Goal: Task Accomplishment & Management: Use online tool/utility

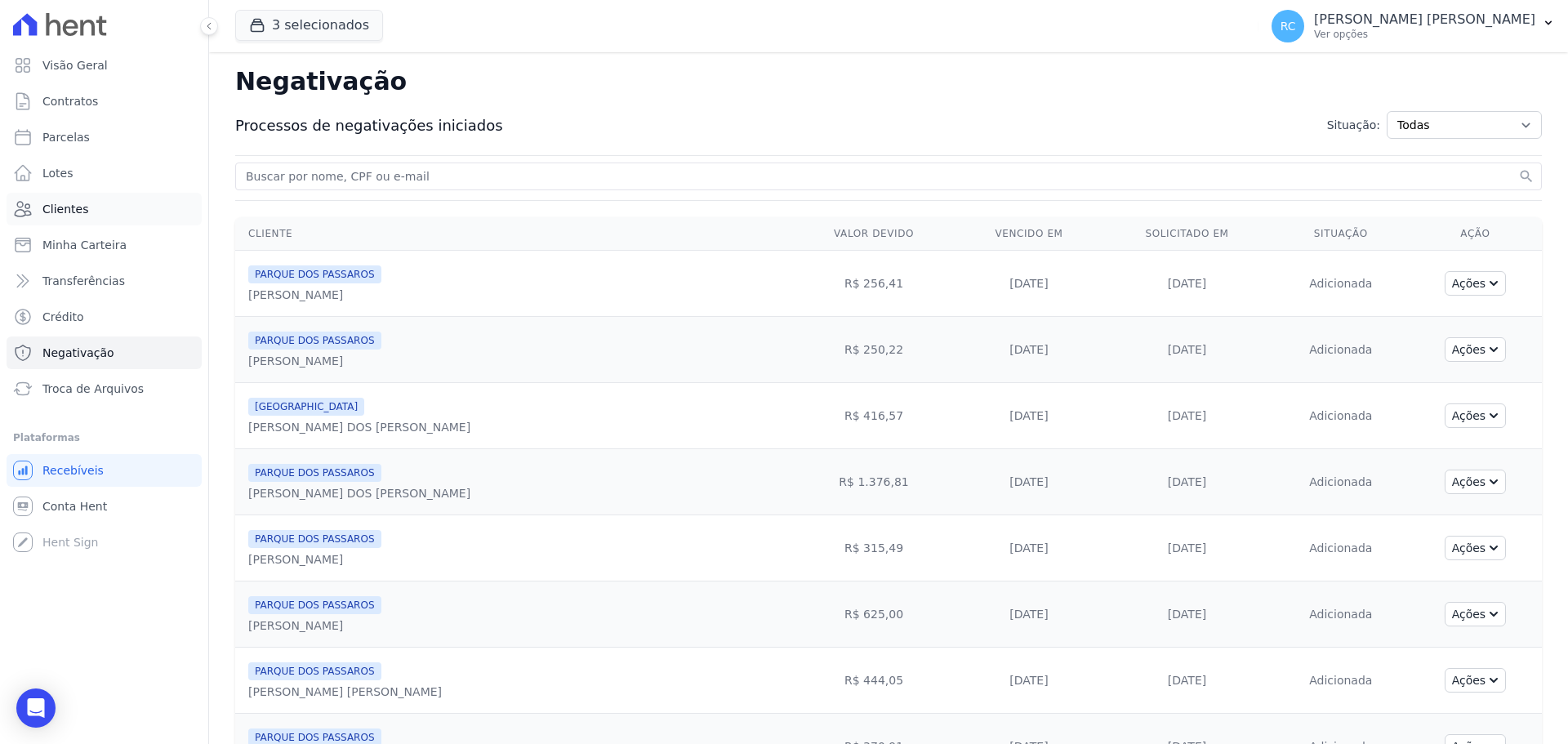
drag, startPoint x: 92, startPoint y: 226, endPoint x: 93, endPoint y: 214, distance: 12.0
click at [92, 223] on ul "Visão Geral Contratos [GEOGRAPHIC_DATA] Lotes Clientes Minha Carteira Transferê…" at bounding box center [104, 227] width 195 height 356
click at [93, 214] on link "Clientes" at bounding box center [104, 209] width 195 height 33
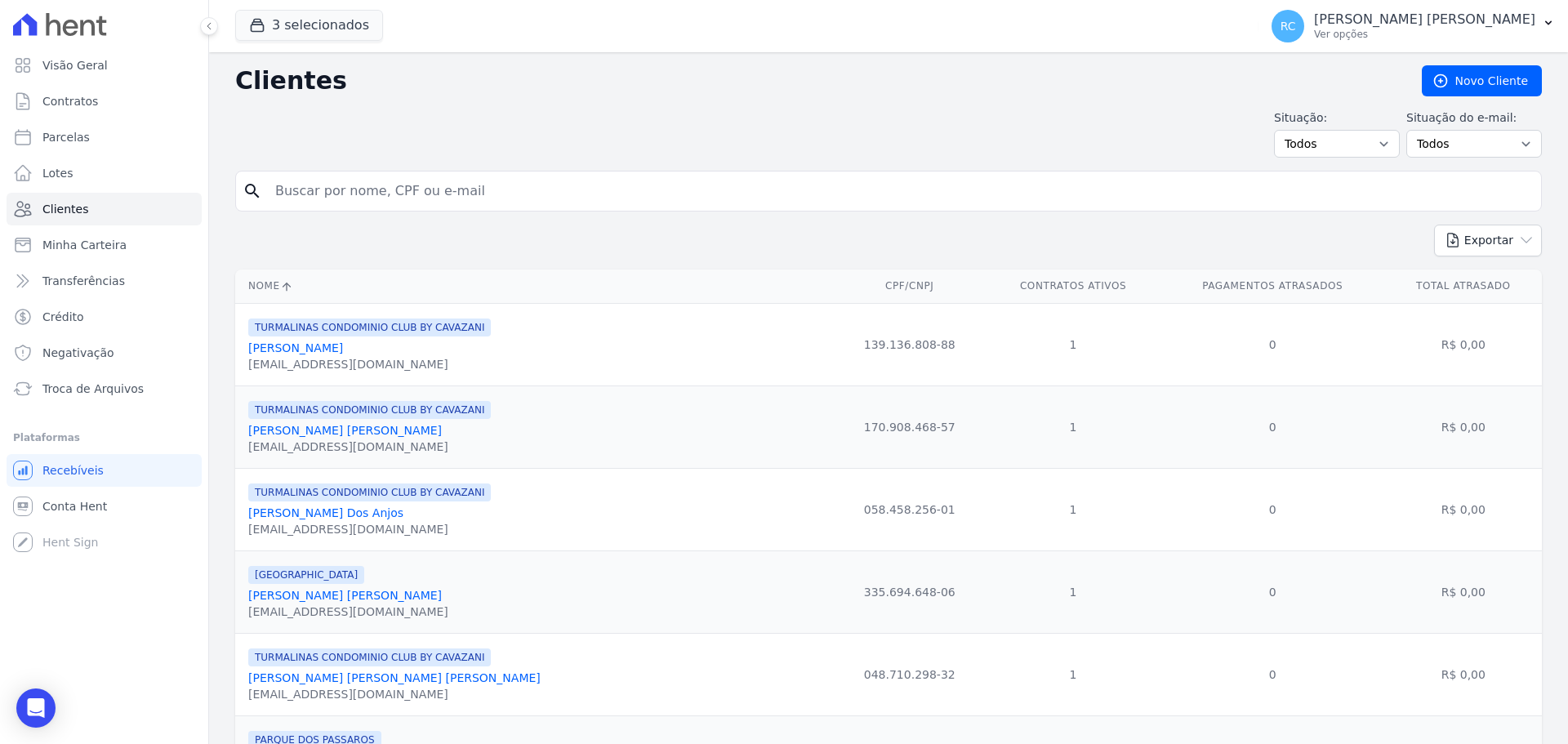
drag, startPoint x: 359, startPoint y: 187, endPoint x: 362, endPoint y: 175, distance: 12.4
click at [362, 176] on input "search" at bounding box center [900, 191] width 1269 height 33
paste input "[PERSON_NAME] [PERSON_NAME]"
type input "[PERSON_NAME] [PERSON_NAME]"
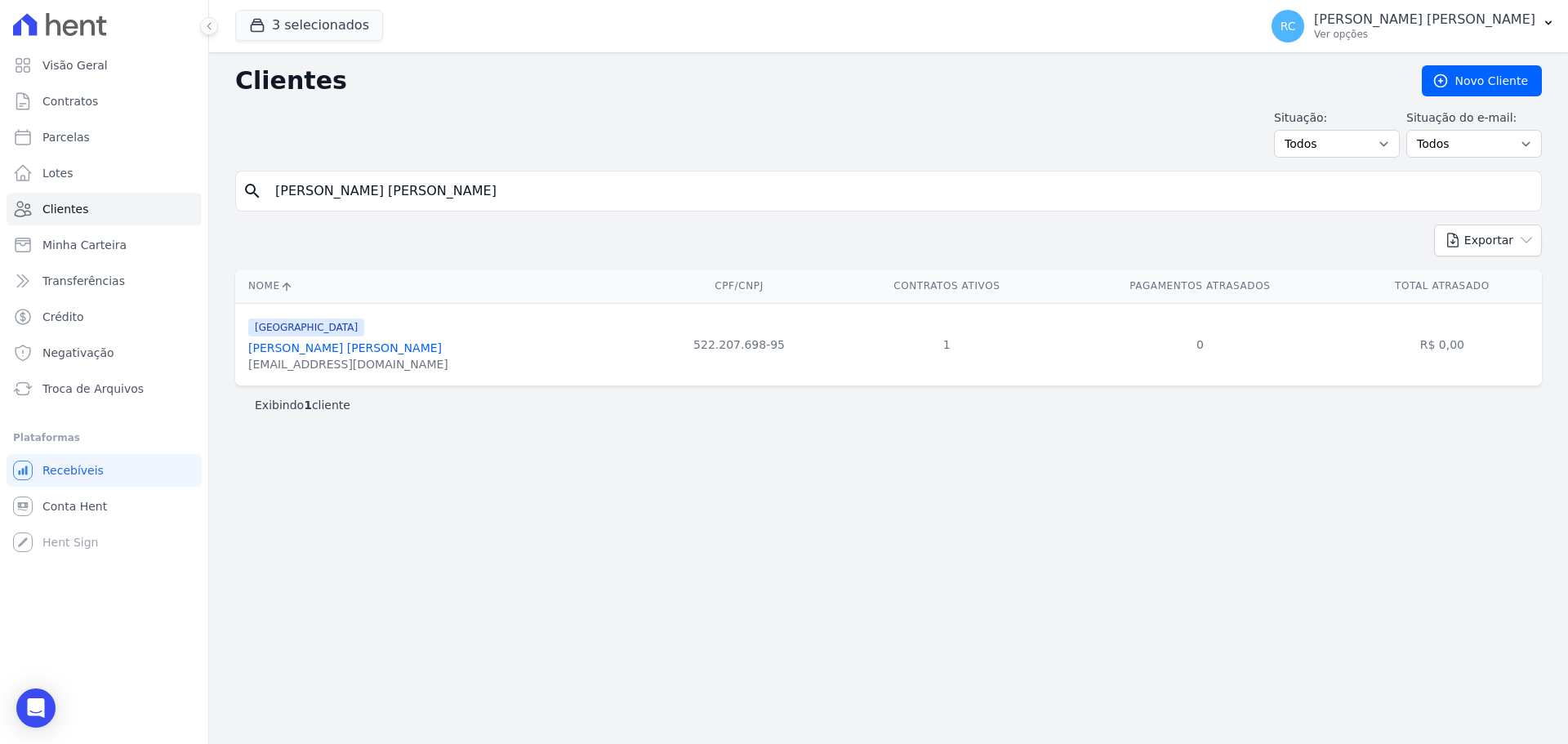
click at [319, 344] on link "[PERSON_NAME] [PERSON_NAME]" at bounding box center [345, 348] width 193 height 13
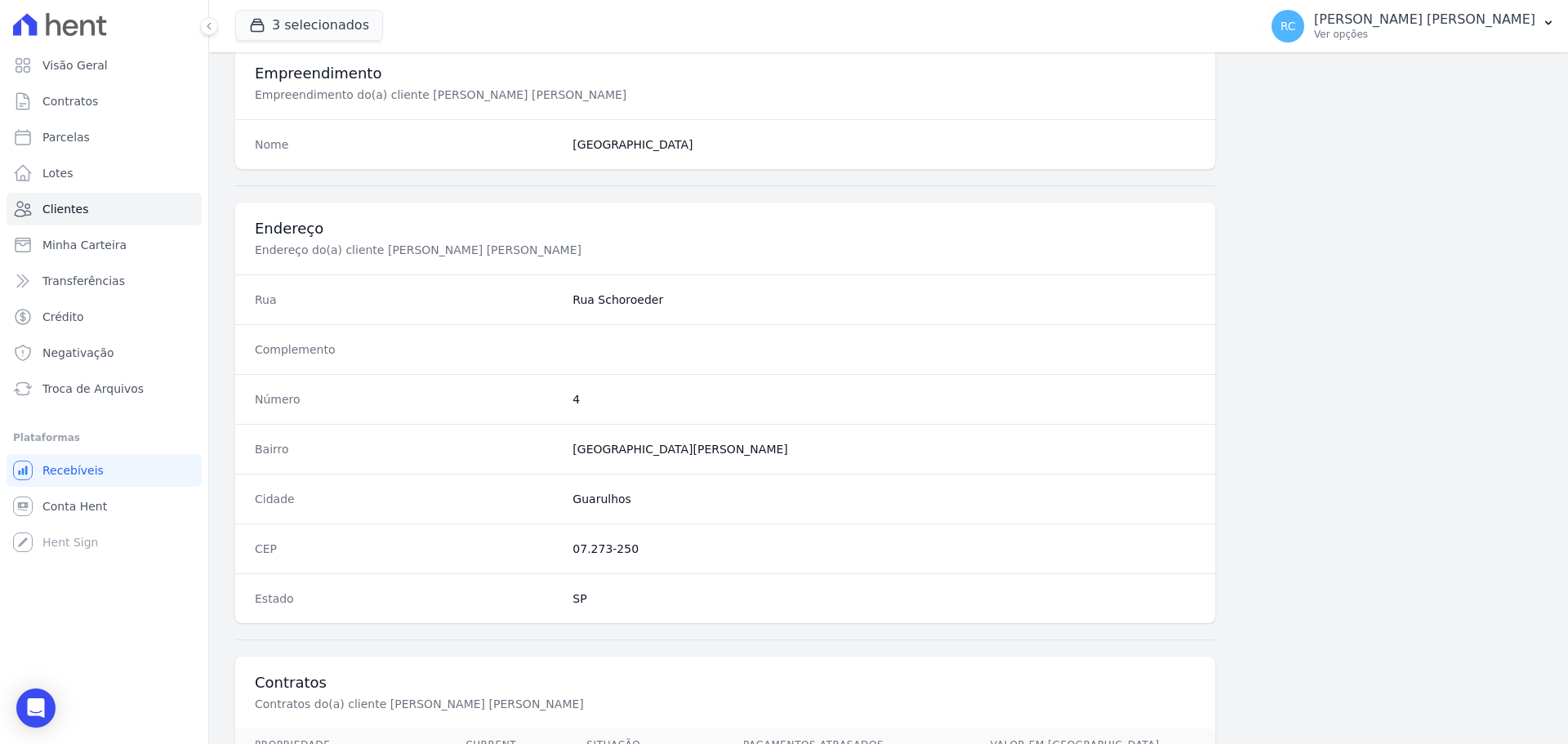
scroll to position [783, 0]
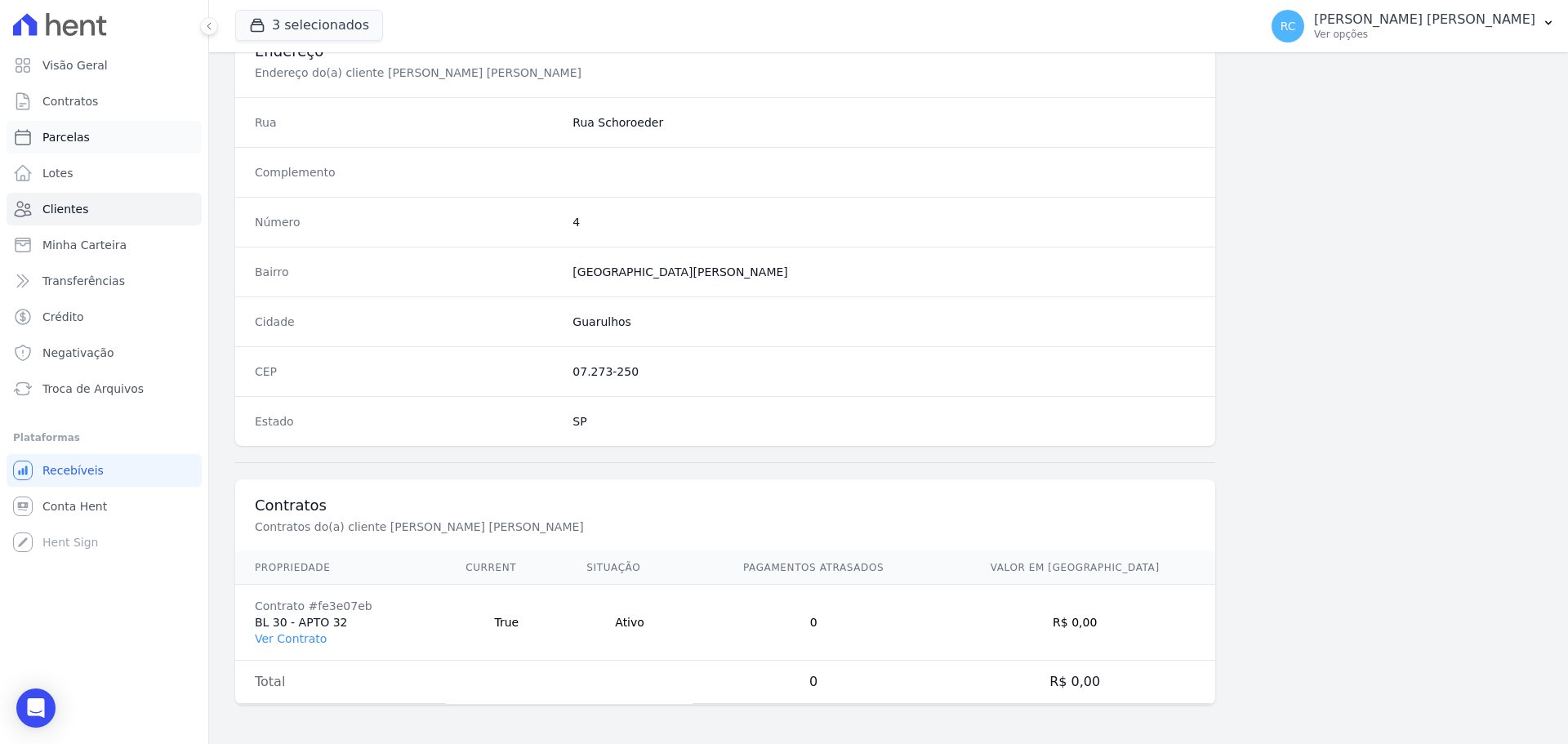
click at [103, 139] on link "Parcelas" at bounding box center [104, 138] width 195 height 33
select select
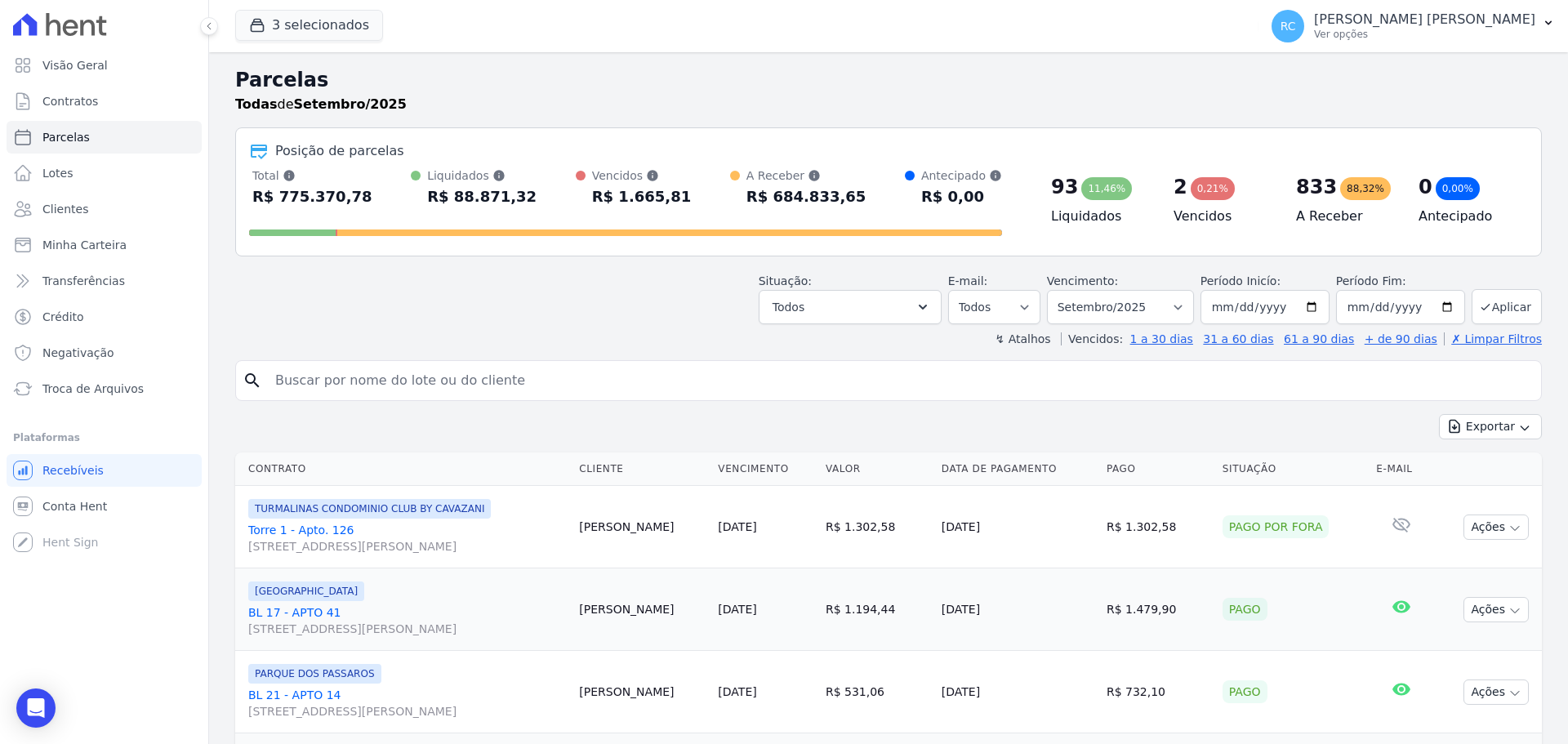
drag, startPoint x: 608, startPoint y: 411, endPoint x: 612, endPoint y: 398, distance: 13.6
click at [612, 398] on div "search" at bounding box center [888, 381] width 1307 height 41
click at [612, 395] on input "search" at bounding box center [900, 381] width 1269 height 33
type input "[PERSON_NAME] Dos [PERSON_NAME]"
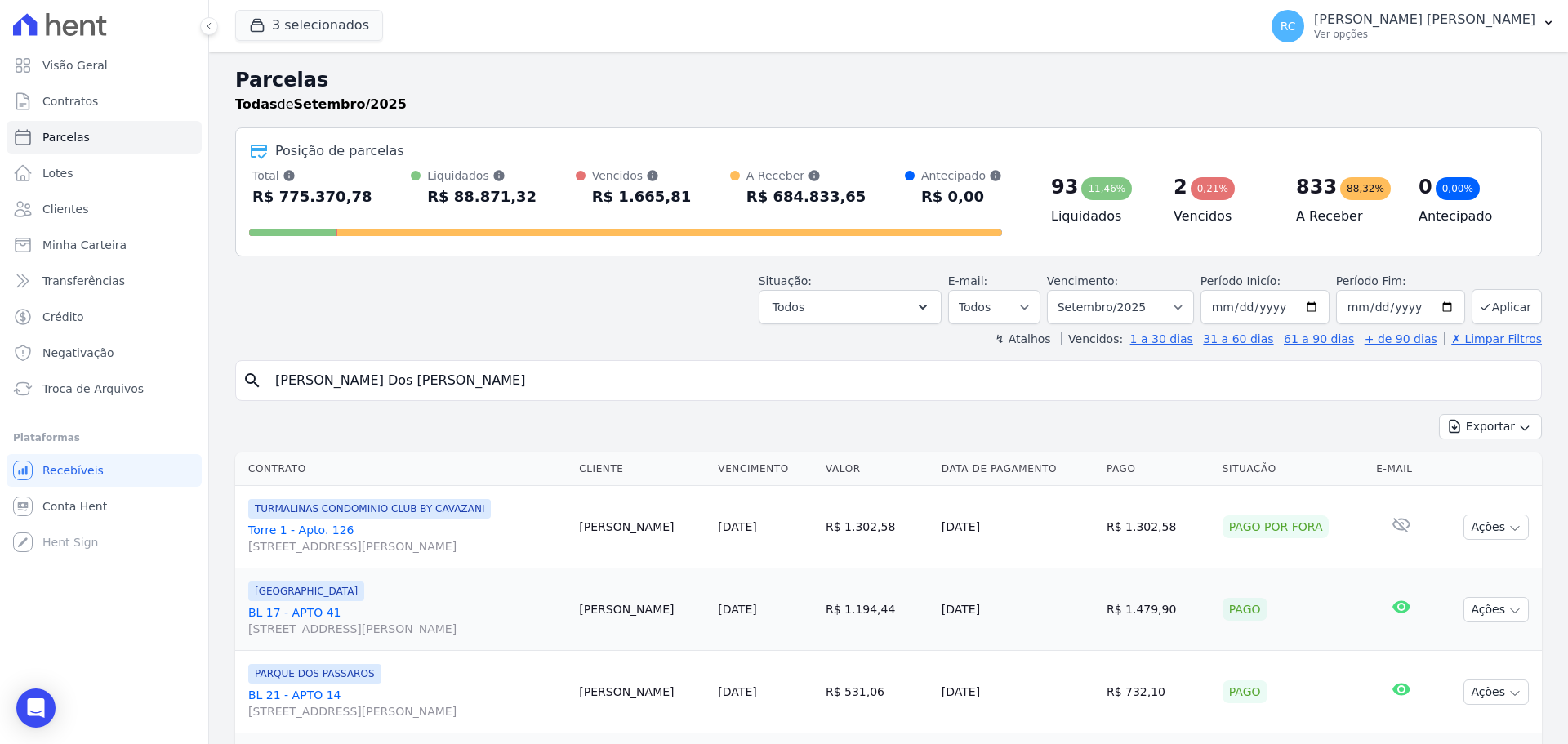
select select
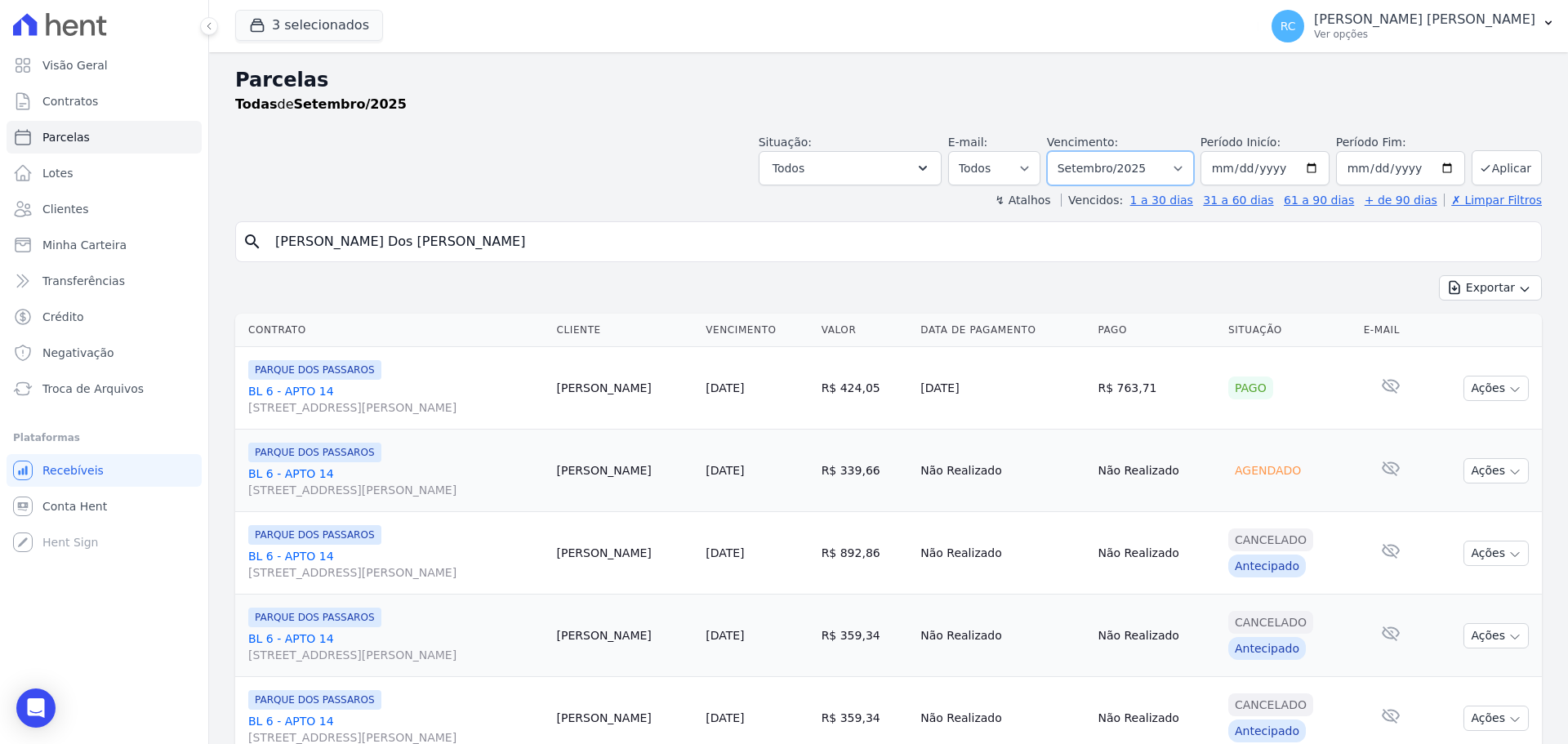
click at [1182, 165] on select "[GEOGRAPHIC_DATA] por período ──────── Todos os meses Dezembro/2021 [GEOGRAPHIC…" at bounding box center [1121, 169] width 147 height 34
select select "all"
click at [1058, 151] on select "[GEOGRAPHIC_DATA] por período ──────── Todos os meses Dezembro/2021 [GEOGRAPHIC…" at bounding box center [1121, 169] width 147 height 34
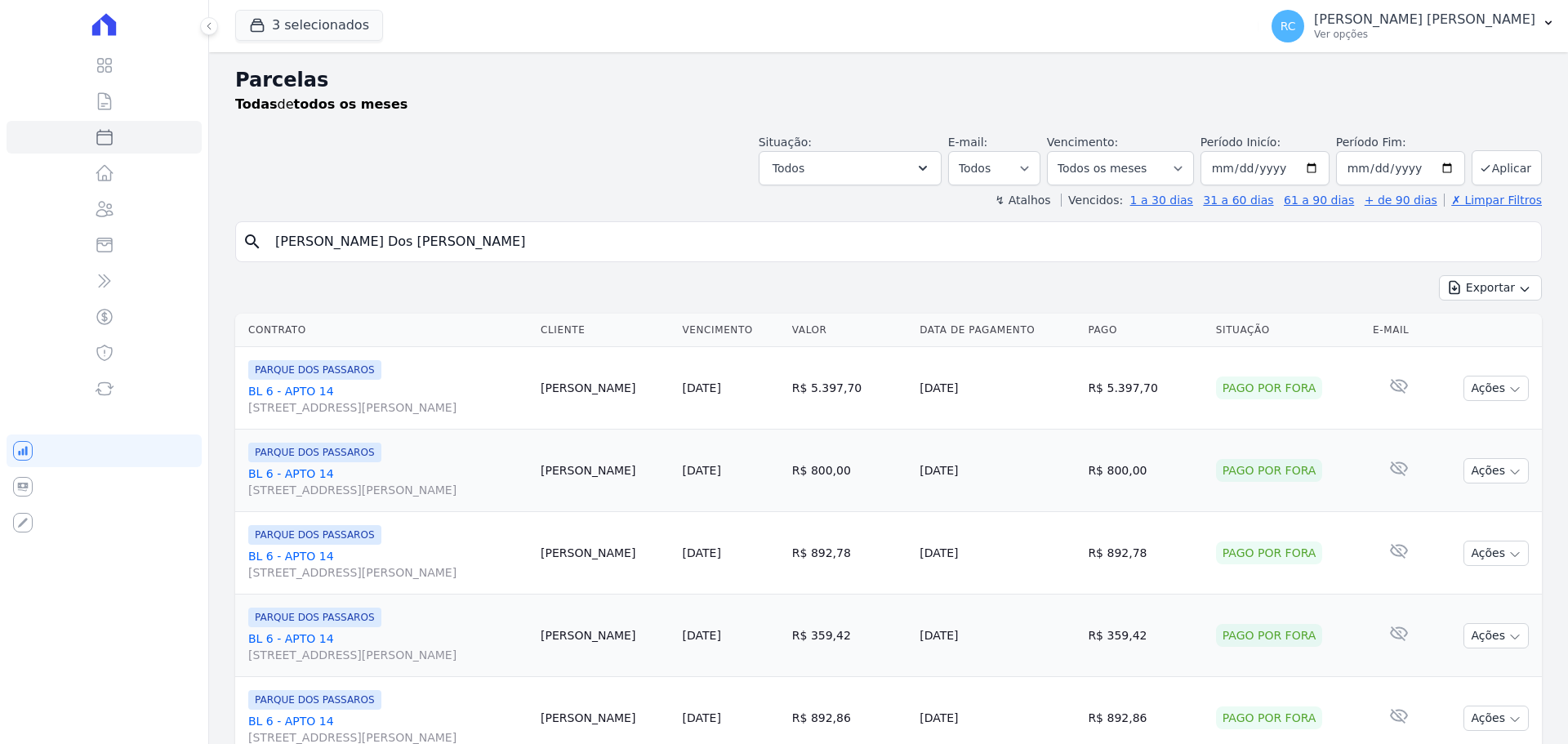
select select
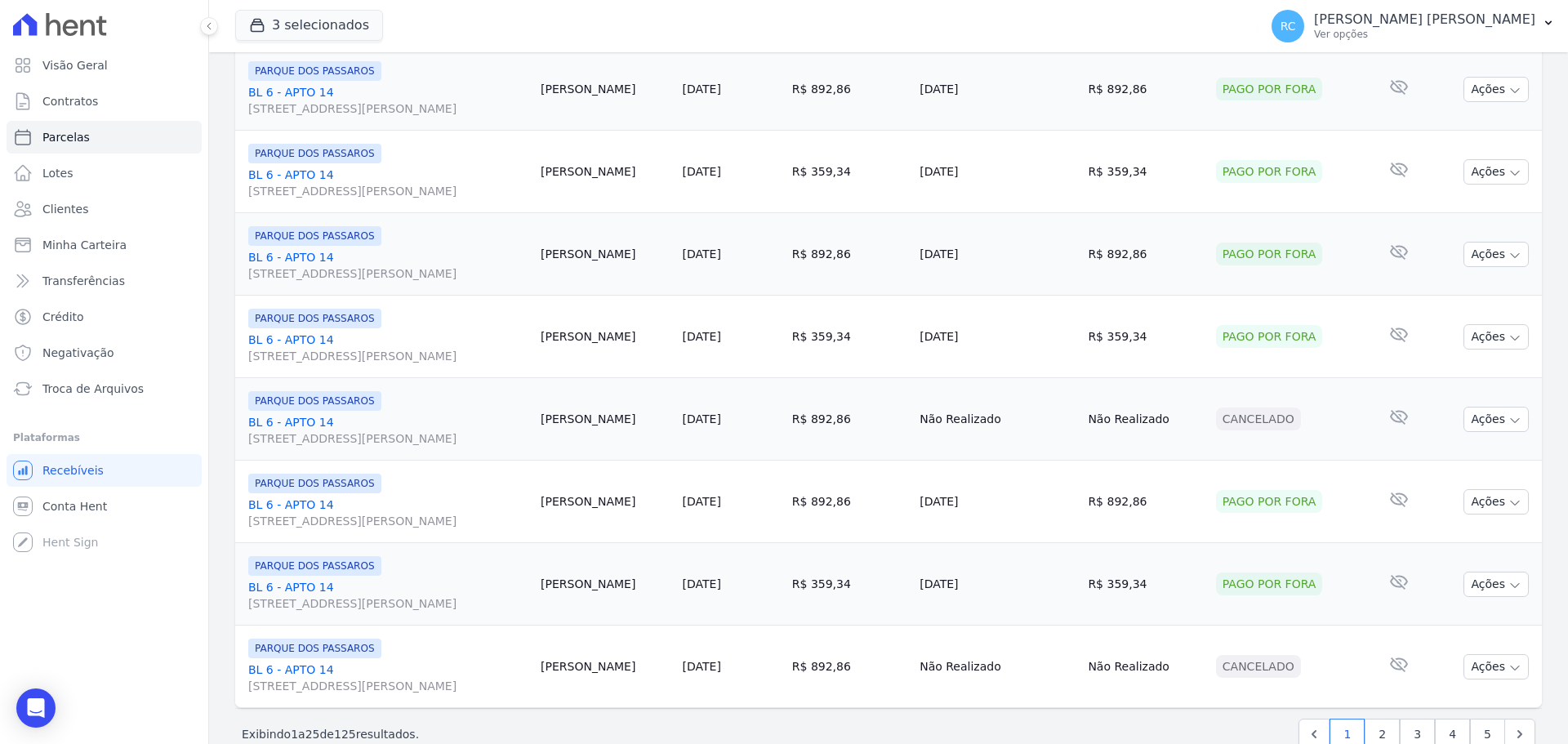
scroll to position [1735, 0]
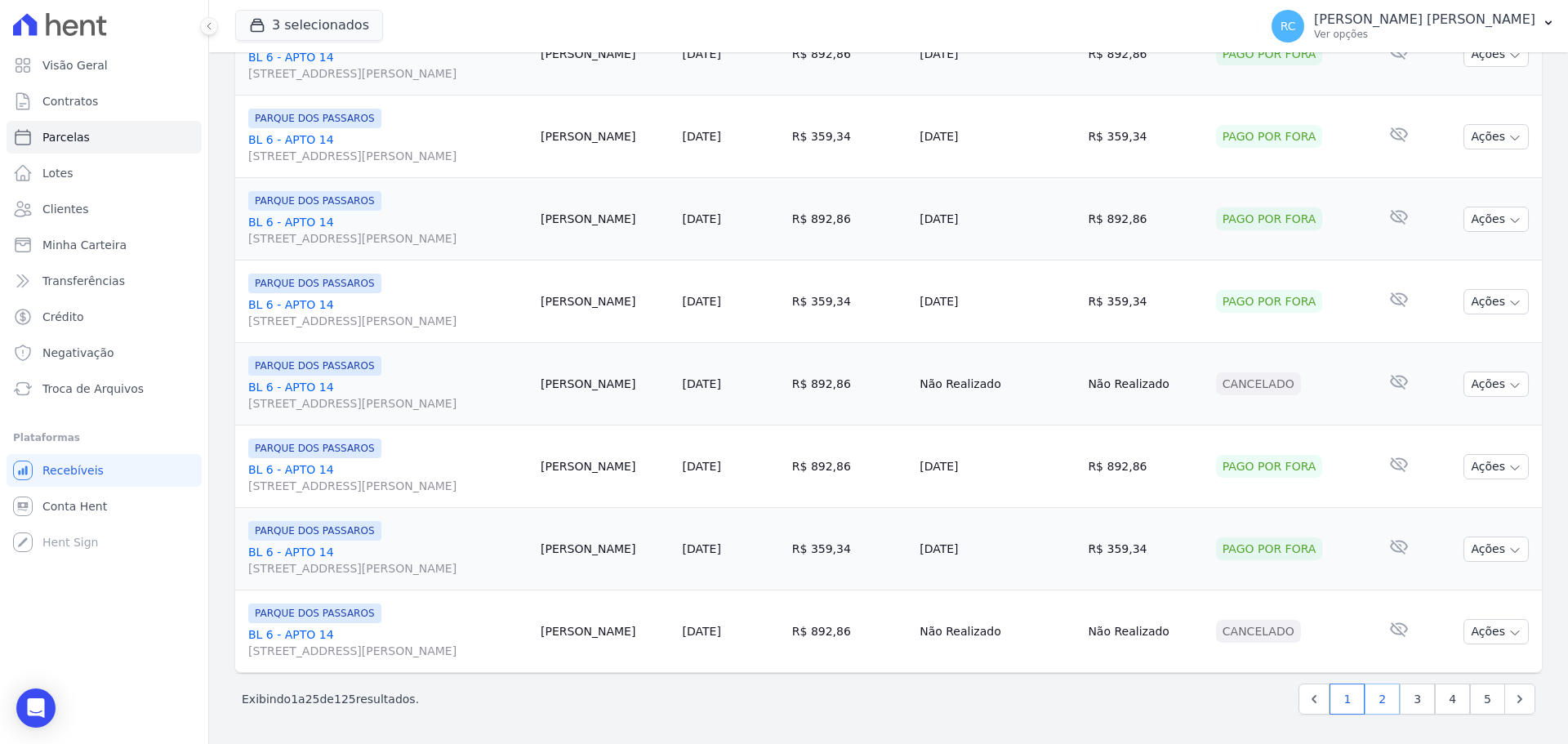
click at [1376, 697] on link "2" at bounding box center [1381, 699] width 35 height 31
select select
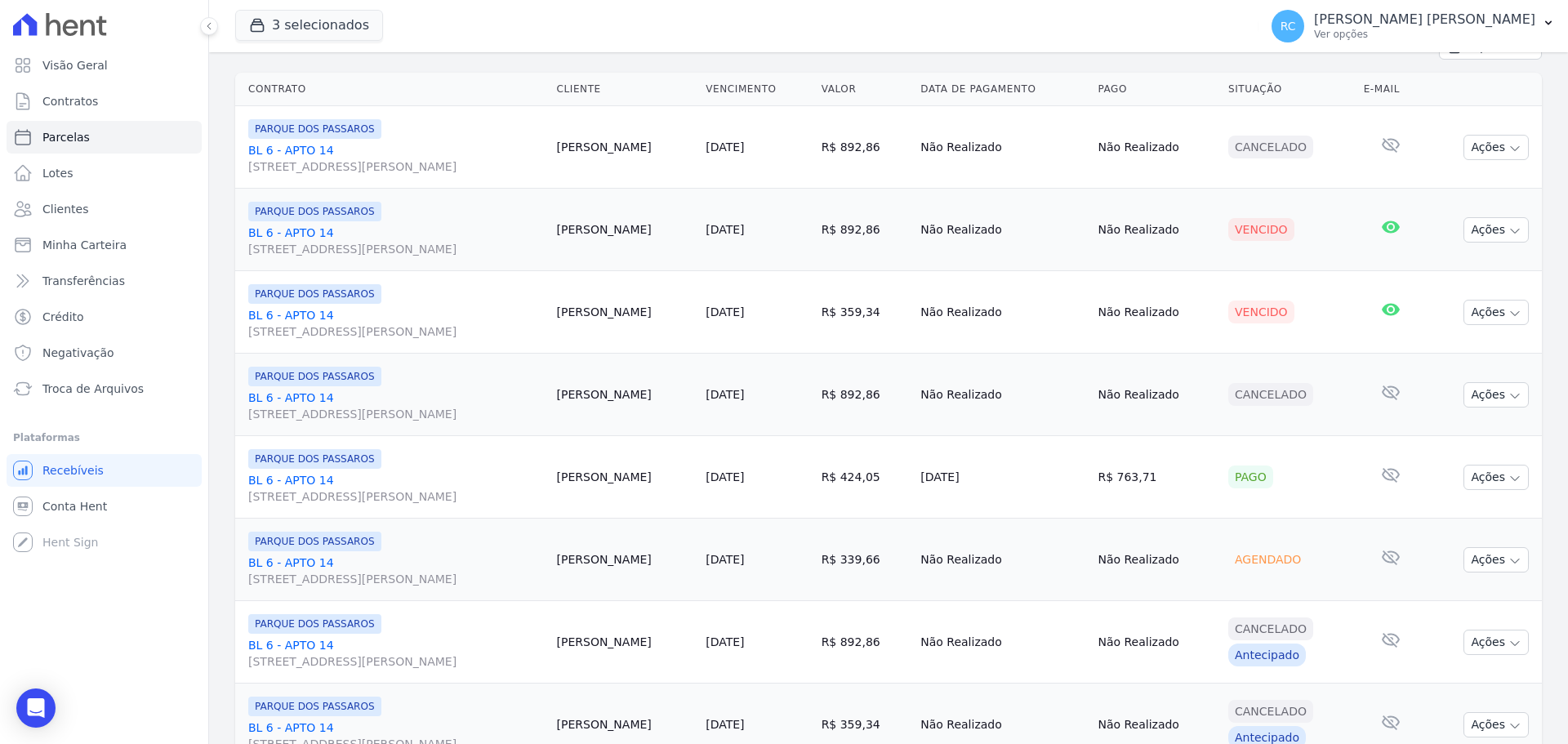
scroll to position [245, 0]
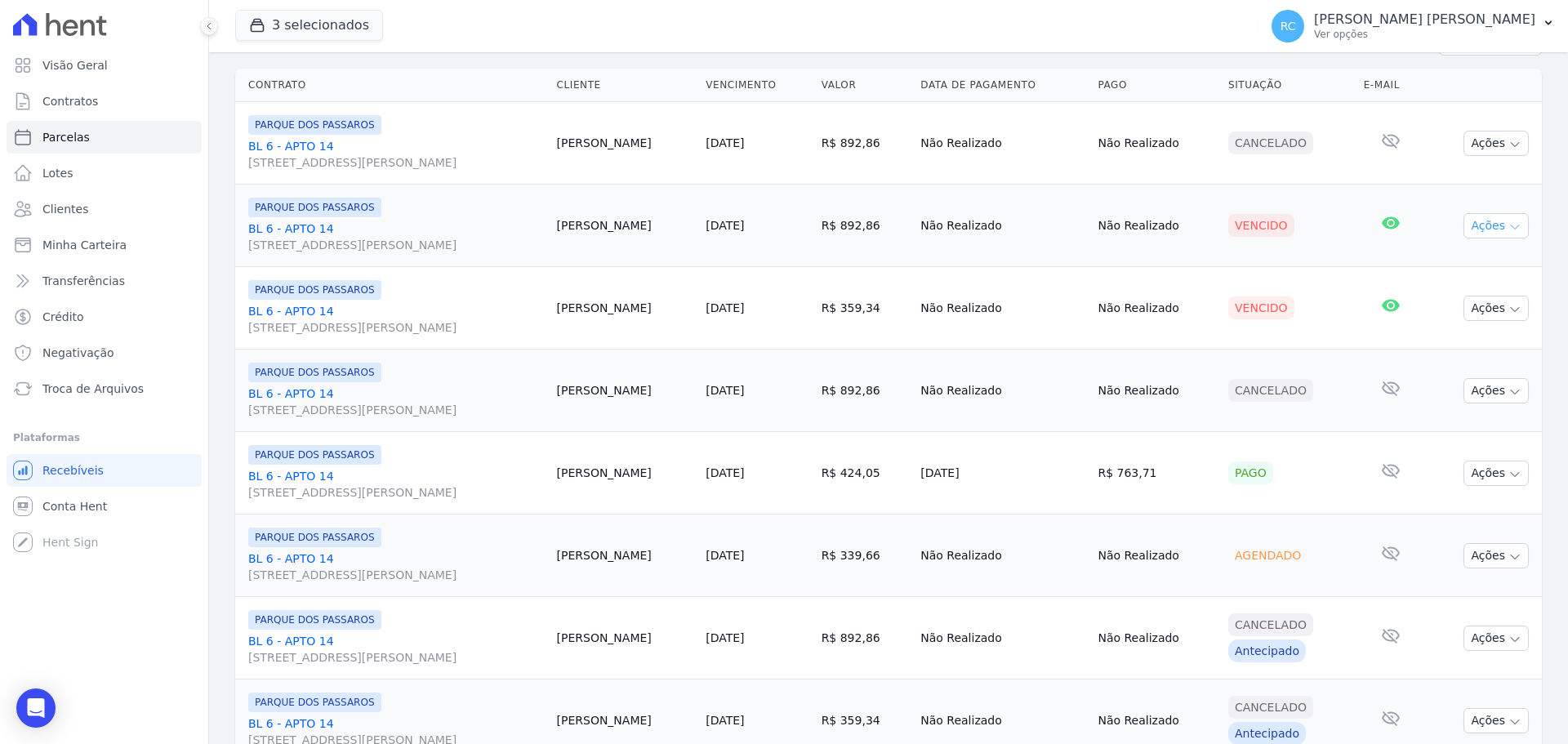
click at [1471, 230] on button "Ações" at bounding box center [1496, 225] width 66 height 25
click at [1449, 354] on link "Liquidação Manual" at bounding box center [1489, 354] width 156 height 30
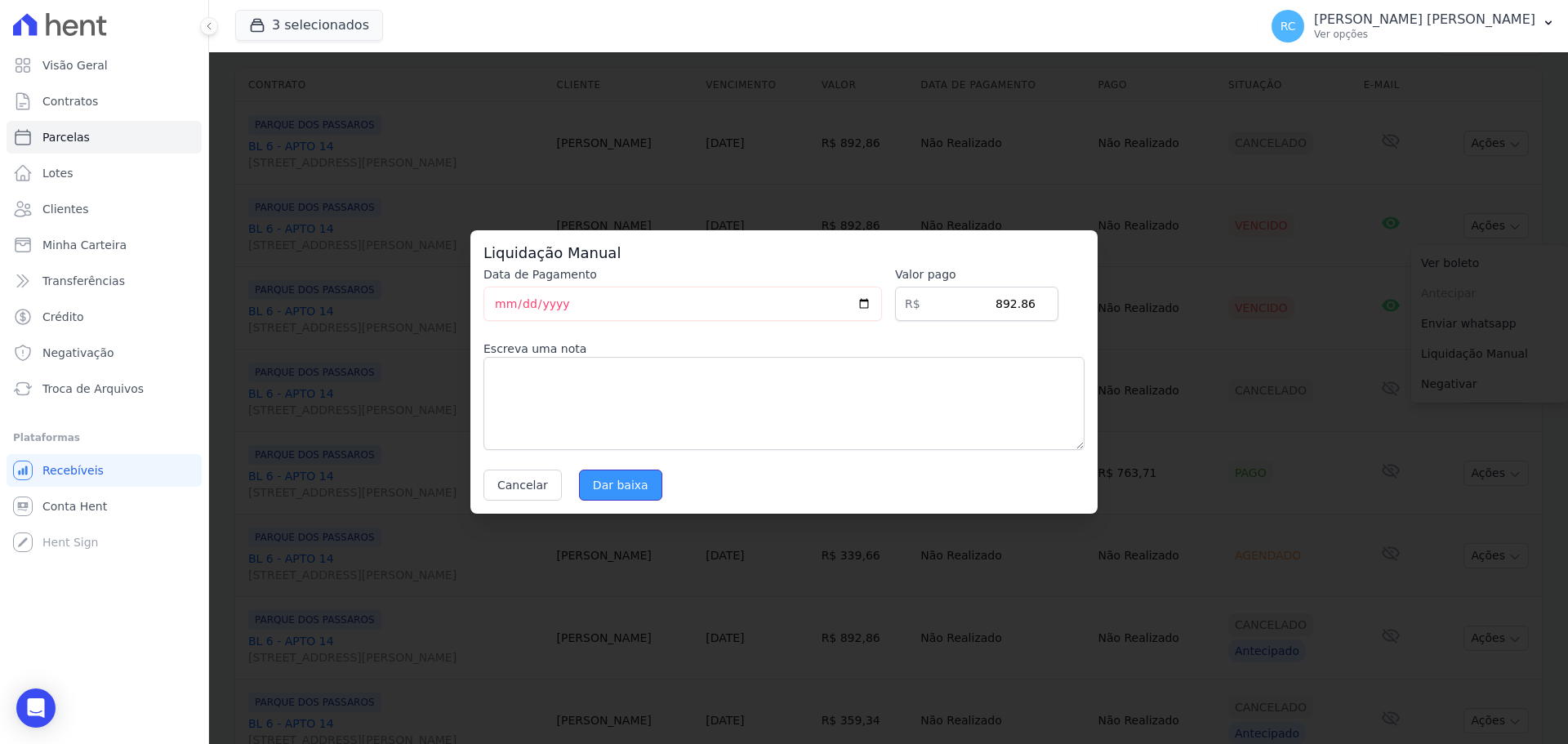
click at [631, 479] on input "Dar baixa" at bounding box center [621, 485] width 84 height 31
select select
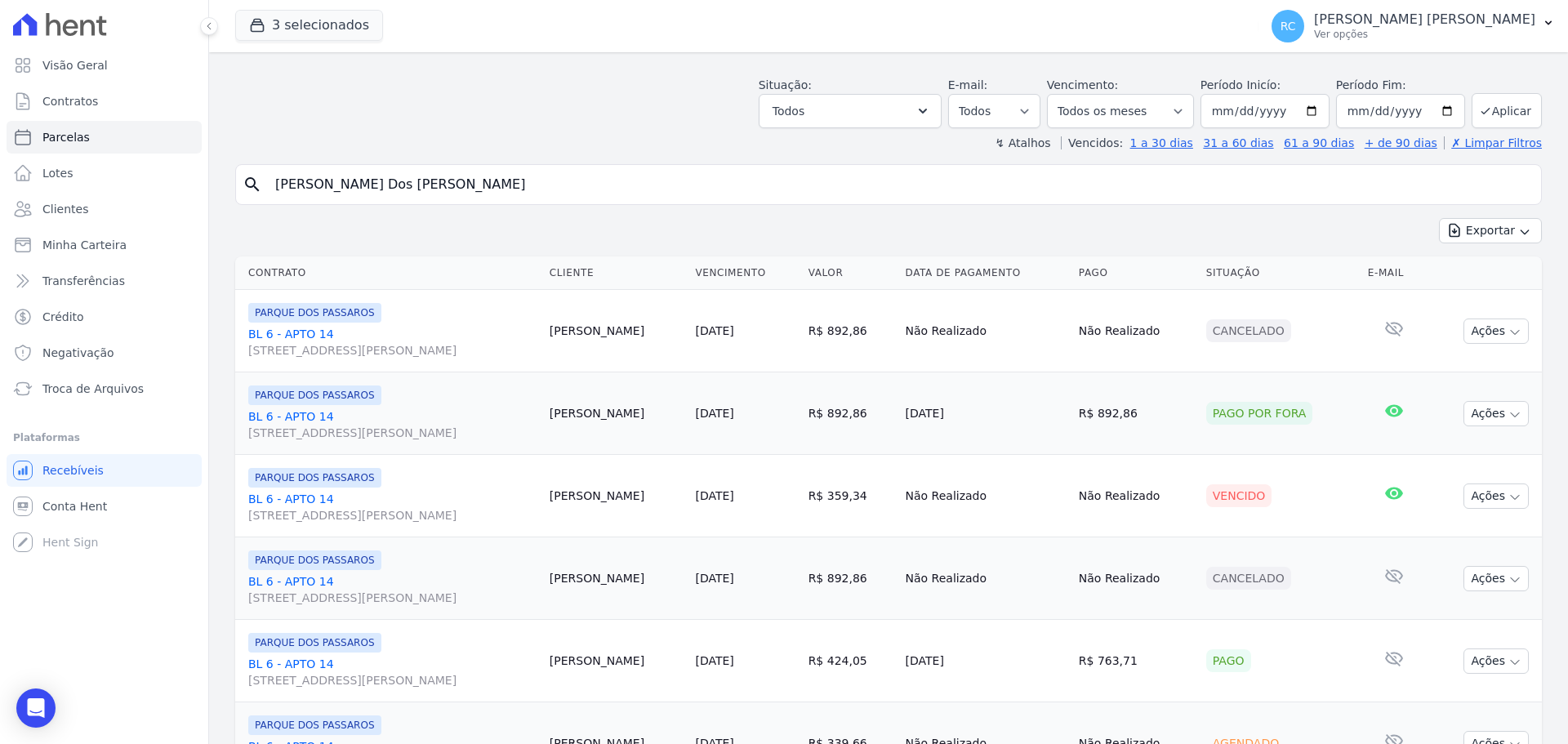
scroll to position [163, 0]
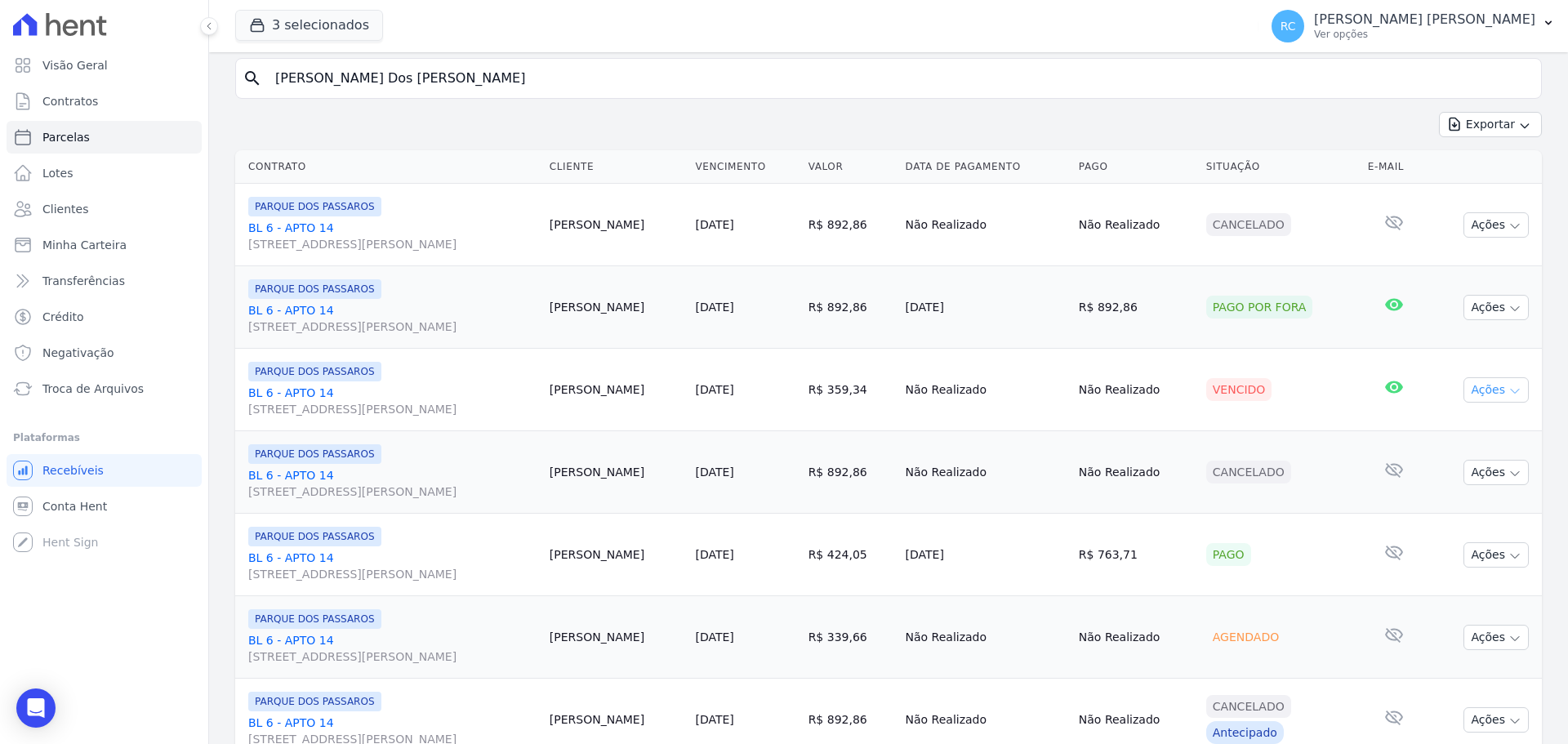
click at [1476, 388] on button "Ações" at bounding box center [1496, 390] width 66 height 25
click at [1471, 529] on link "Liquidação Manual" at bounding box center [1489, 517] width 156 height 30
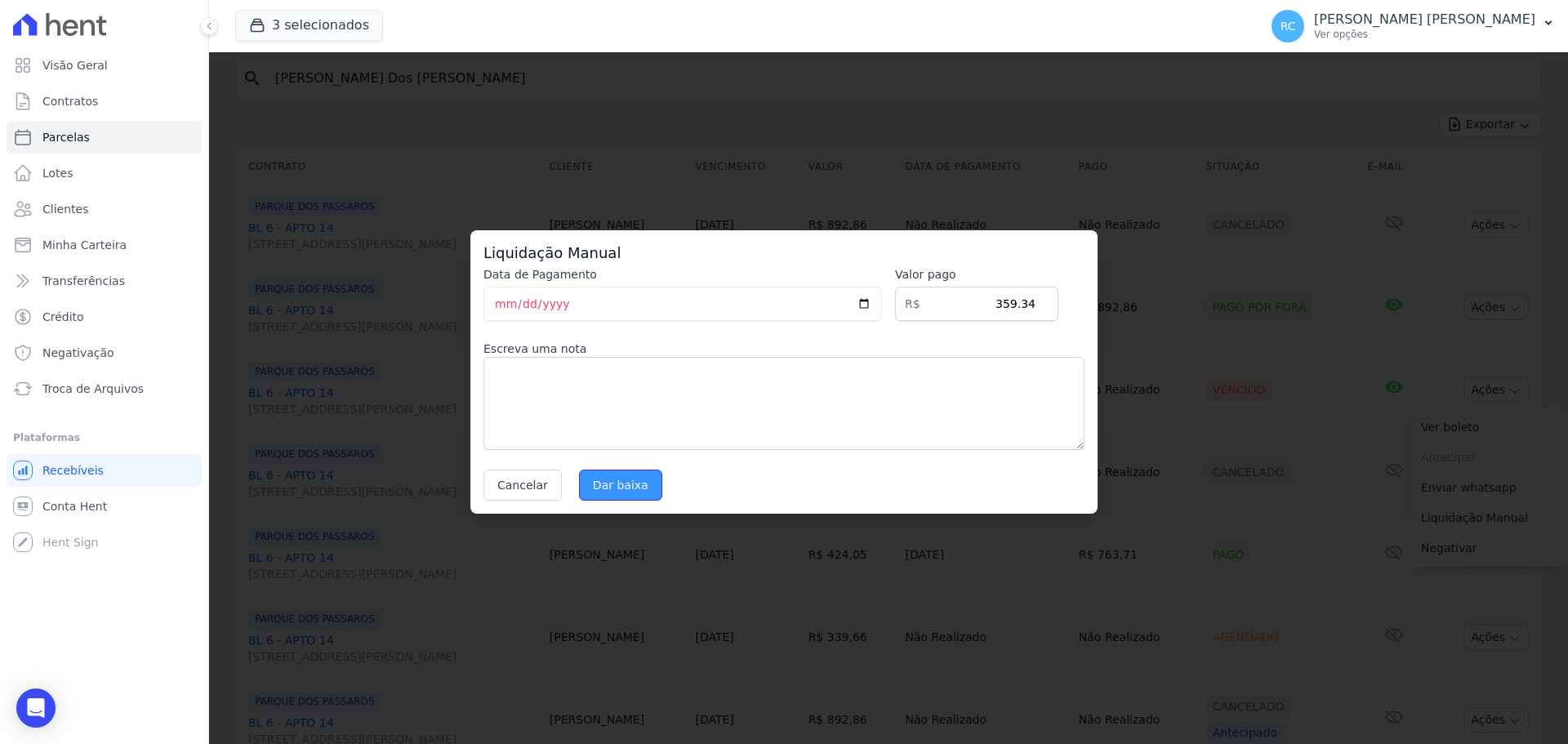
click at [617, 478] on input "Dar baixa" at bounding box center [621, 485] width 84 height 31
select select
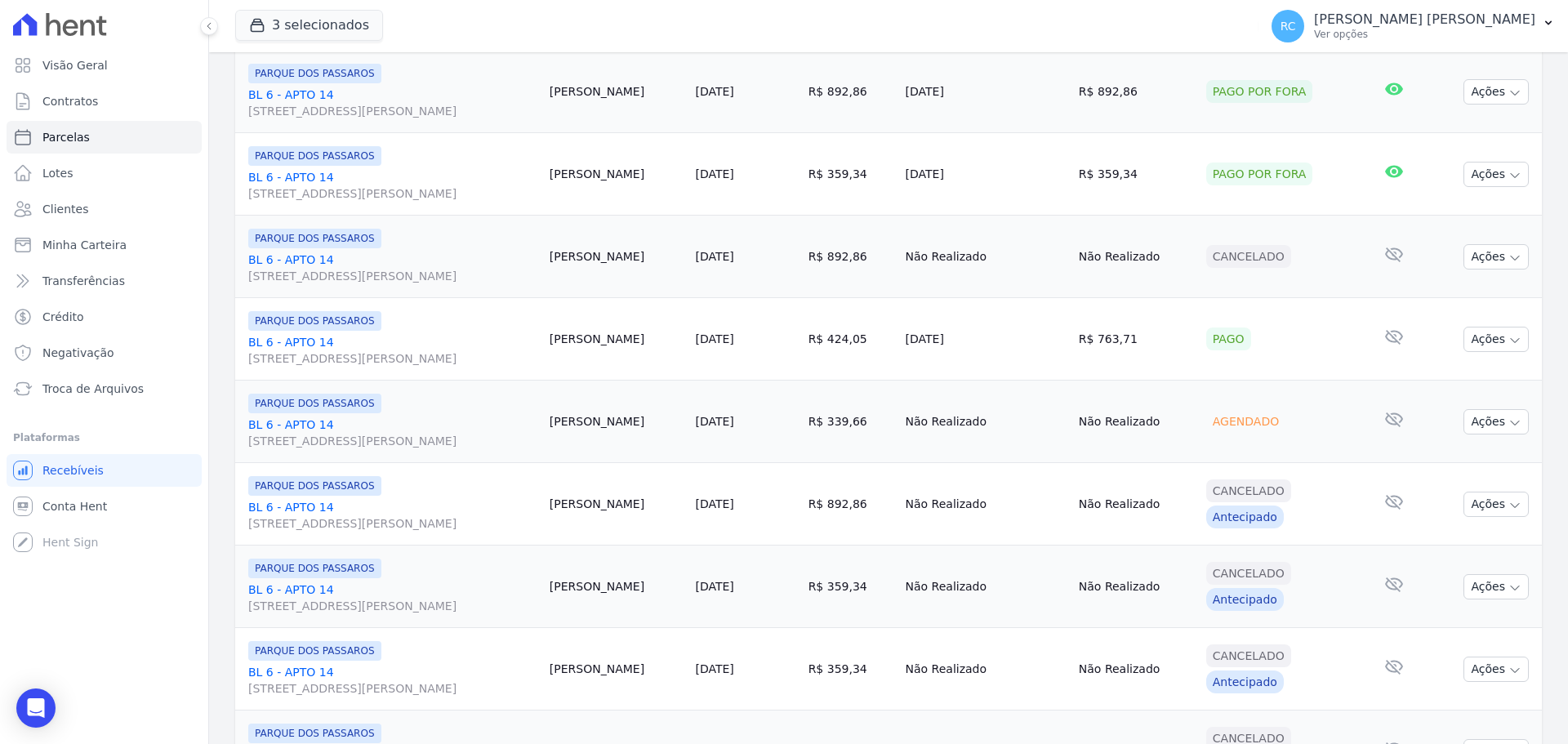
scroll to position [408, 0]
